Goal: Task Accomplishment & Management: Manage account settings

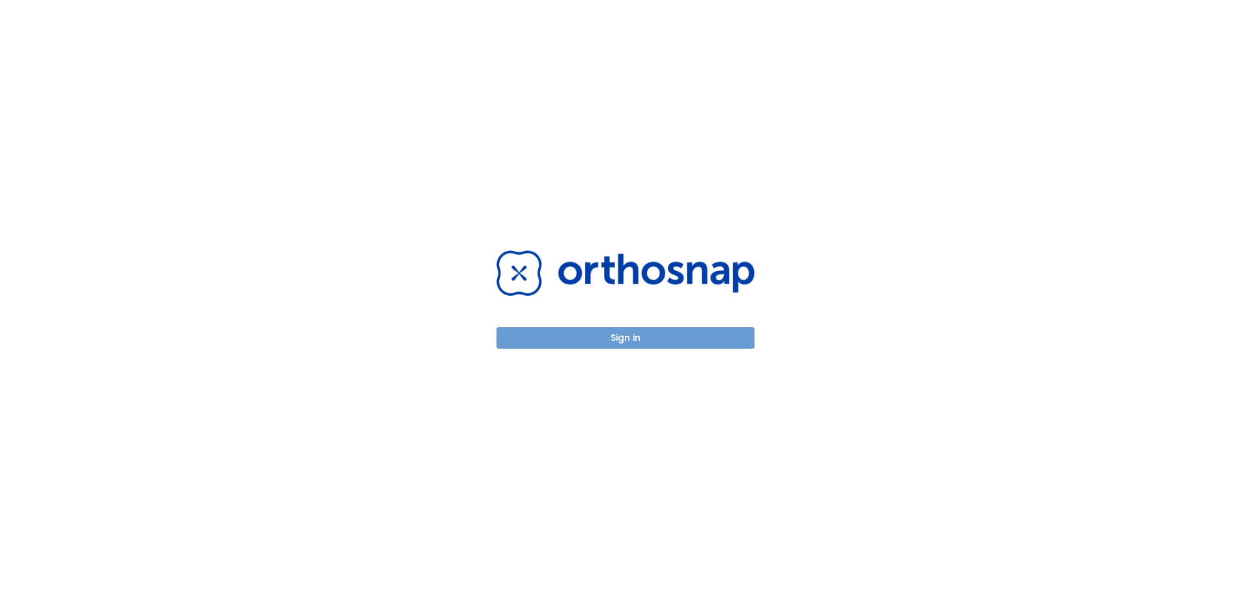
click at [624, 339] on button "Sign in" at bounding box center [626, 338] width 258 height 22
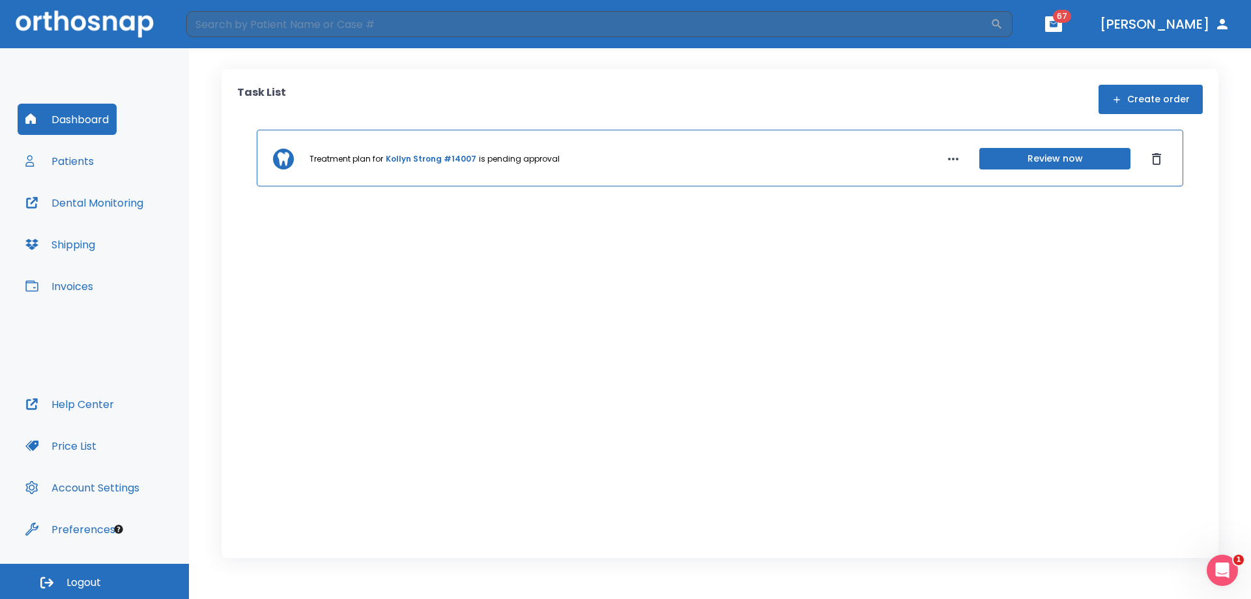
click at [86, 286] on button "Invoices" at bounding box center [59, 285] width 83 height 31
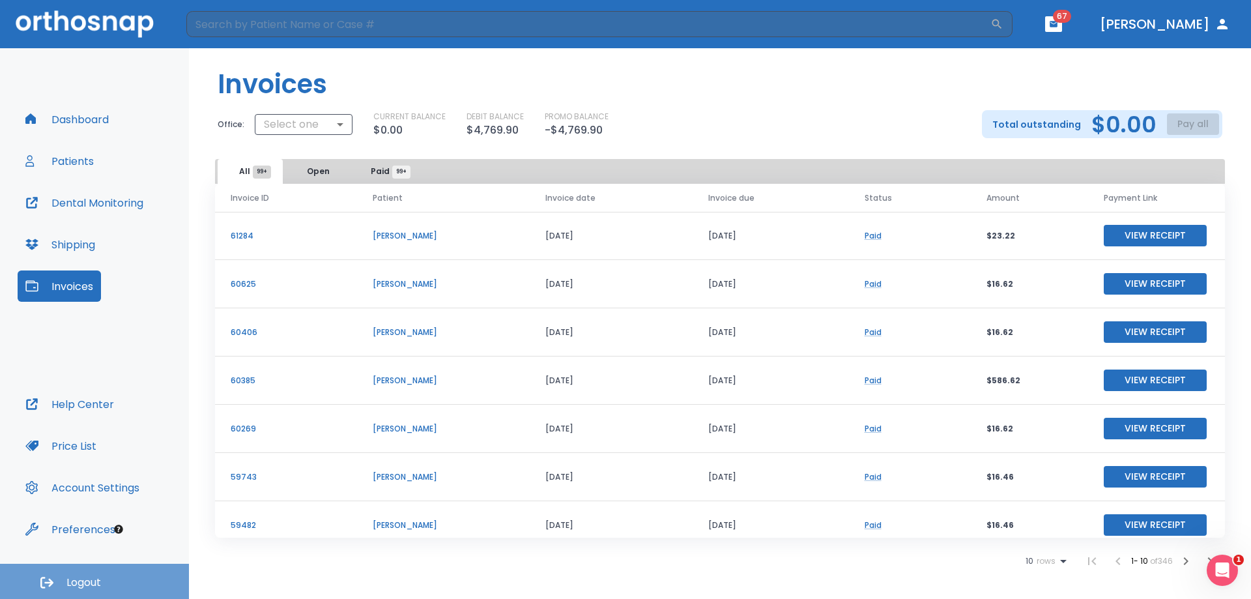
click at [88, 578] on span "Logout" at bounding box center [83, 583] width 35 height 14
